Goal: Task Accomplishment & Management: Manage account settings

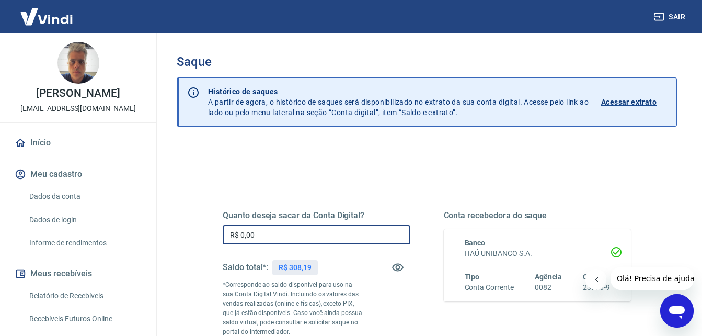
drag, startPoint x: 315, startPoint y: 239, endPoint x: 307, endPoint y: 240, distance: 7.9
click at [312, 240] on input "R$ 0,00" at bounding box center [317, 234] width 188 height 19
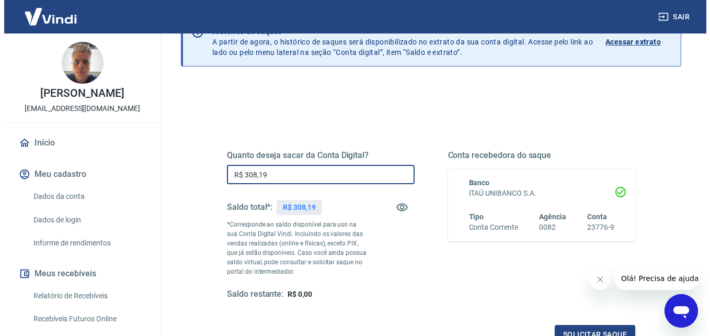
scroll to position [157, 0]
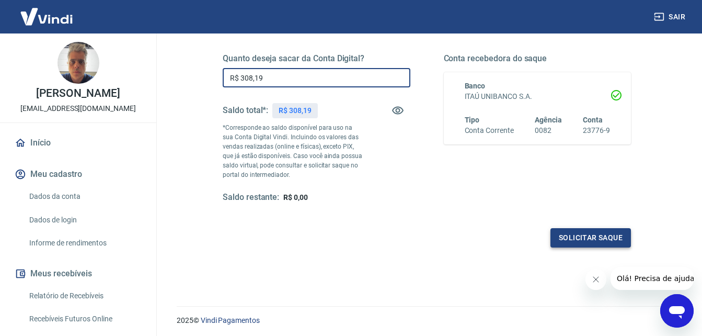
type input "R$ 308,19"
click at [565, 241] on button "Solicitar saque" at bounding box center [591, 237] width 81 height 19
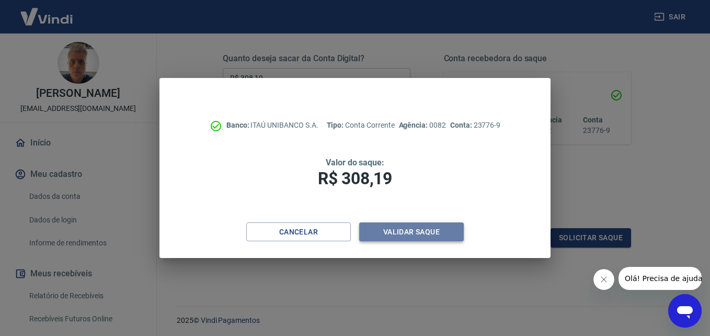
click at [450, 228] on button "Validar saque" at bounding box center [411, 231] width 105 height 19
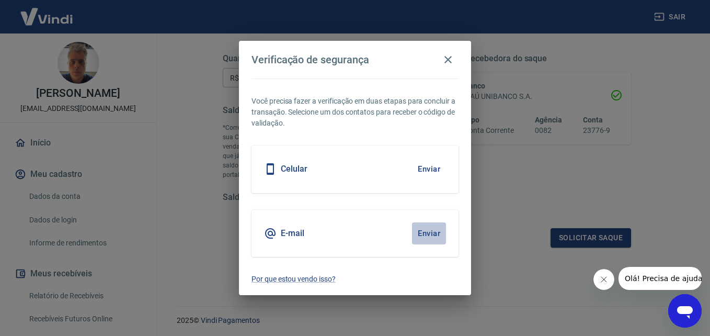
click at [421, 231] on button "Enviar" at bounding box center [429, 233] width 34 height 22
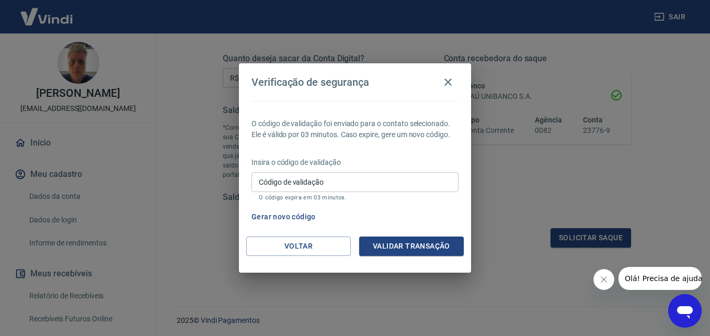
drag, startPoint x: 347, startPoint y: 186, endPoint x: 360, endPoint y: 194, distance: 14.8
click at [347, 187] on input "Código de validação" at bounding box center [354, 181] width 207 height 19
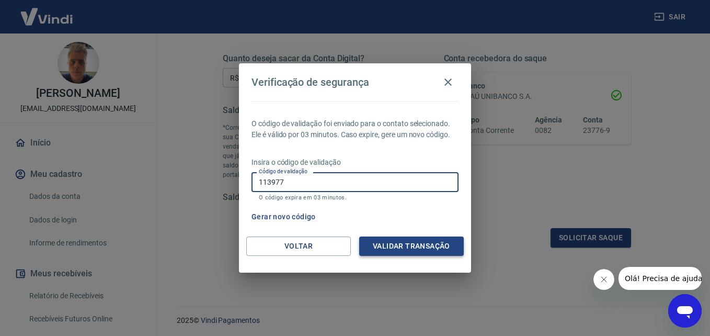
type input "113977"
click at [397, 244] on button "Validar transação" at bounding box center [411, 245] width 105 height 19
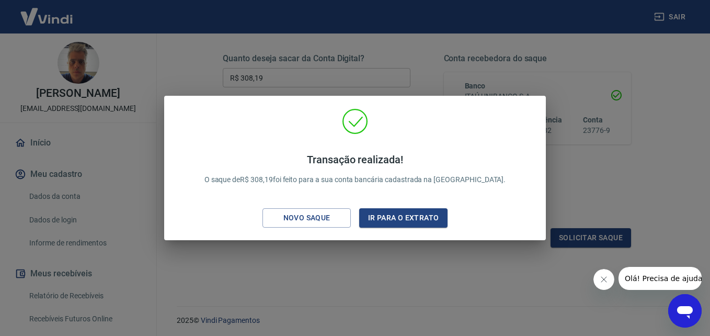
click at [602, 277] on icon "Fechar mensagem da empresa" at bounding box center [603, 279] width 8 height 8
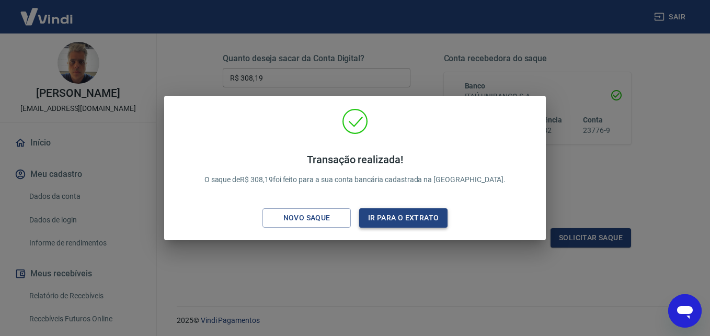
click at [431, 210] on button "Ir para o extrato" at bounding box center [403, 217] width 88 height 19
